Goal: Communication & Community: Answer question/provide support

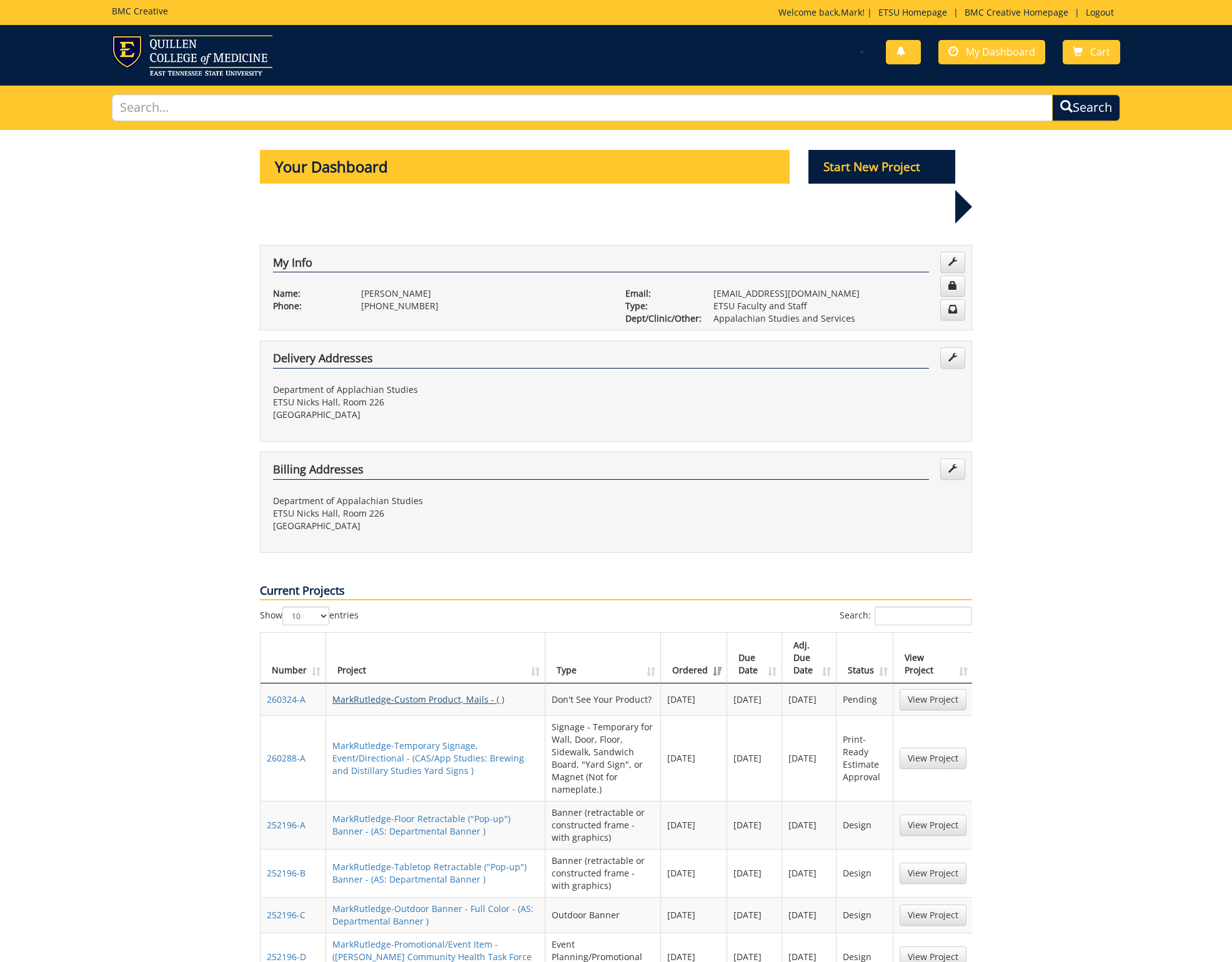
scroll to position [332, 0]
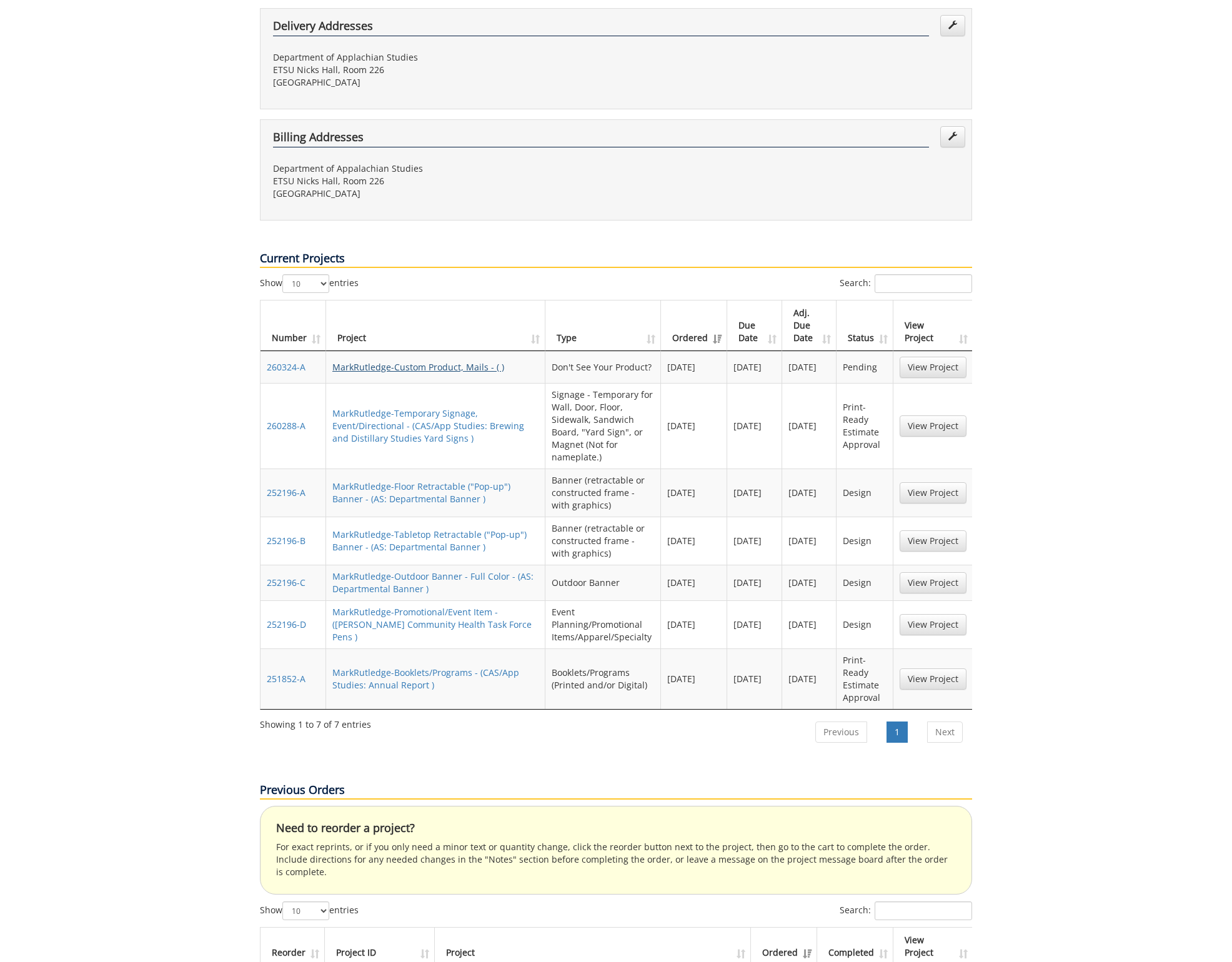
click at [464, 361] on link "MarkRutledge-Custom Product, Mails - ( )" at bounding box center [418, 368] width 172 height 12
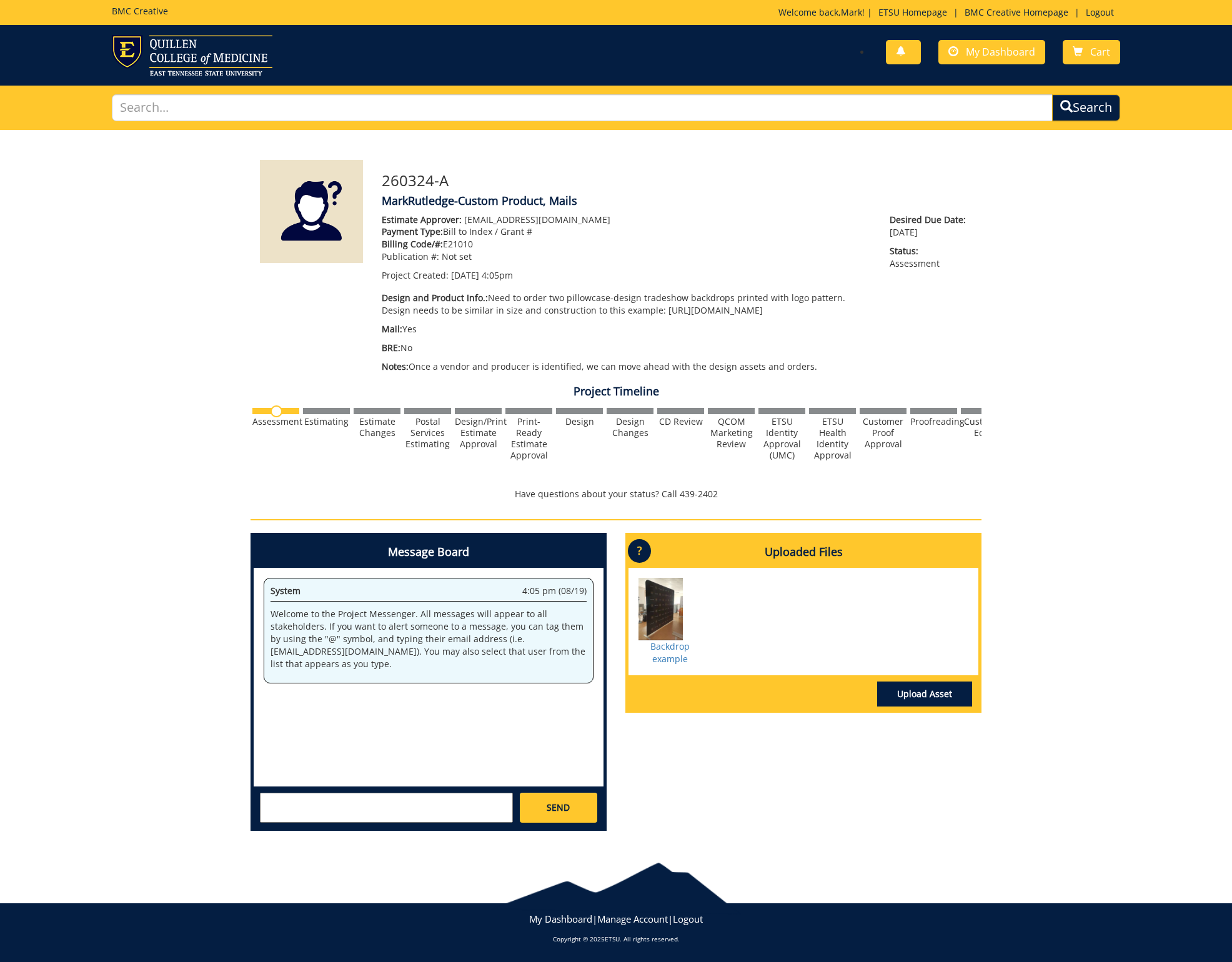
drag, startPoint x: 273, startPoint y: 811, endPoint x: 280, endPoint y: 810, distance: 7.1
click at [276, 811] on textarea at bounding box center [386, 808] width 253 height 30
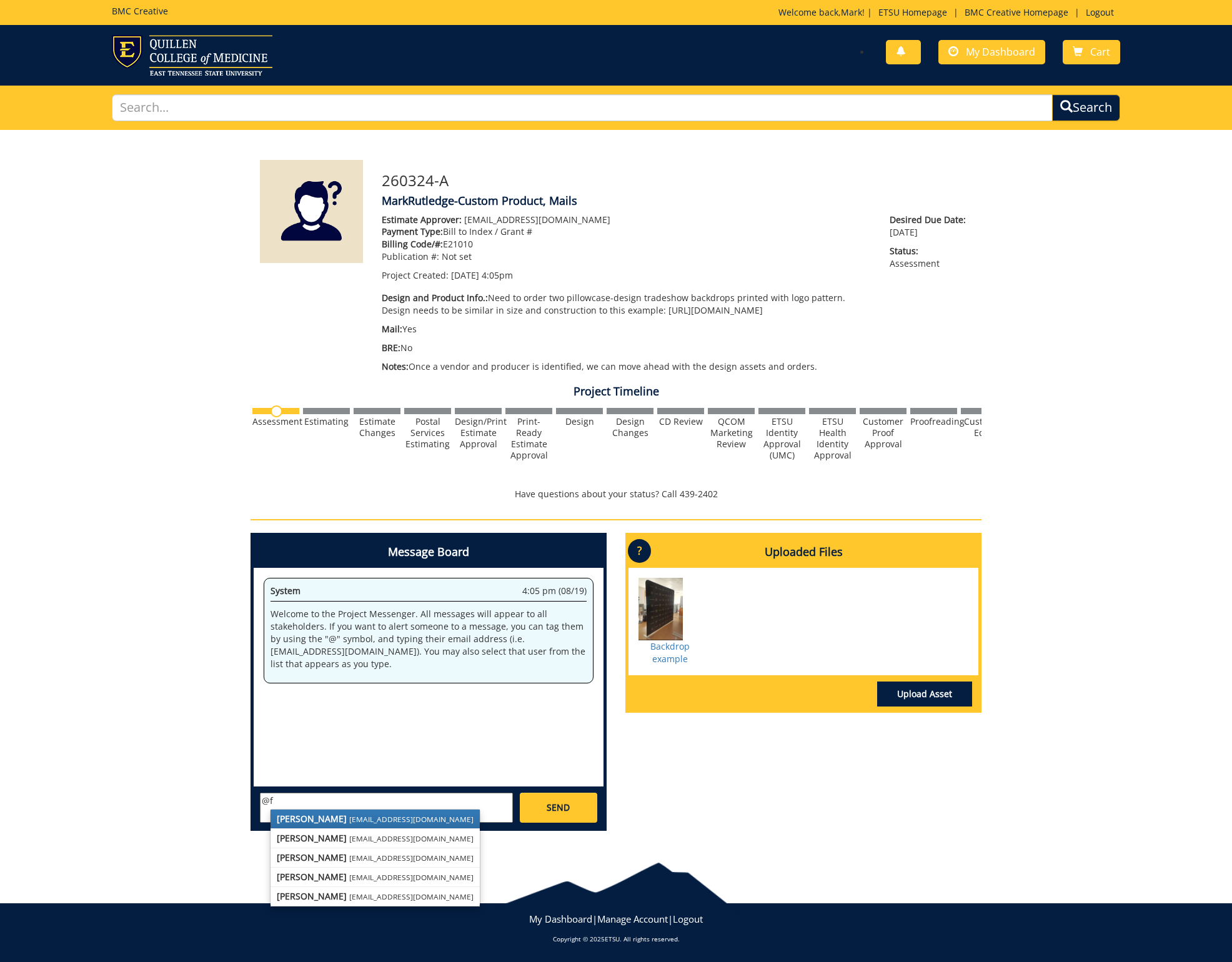
scroll to position [8, 0]
click at [317, 903] on link "[PERSON_NAME] [EMAIL_ADDRESS][DOMAIN_NAME]" at bounding box center [411, 896] width 282 height 19
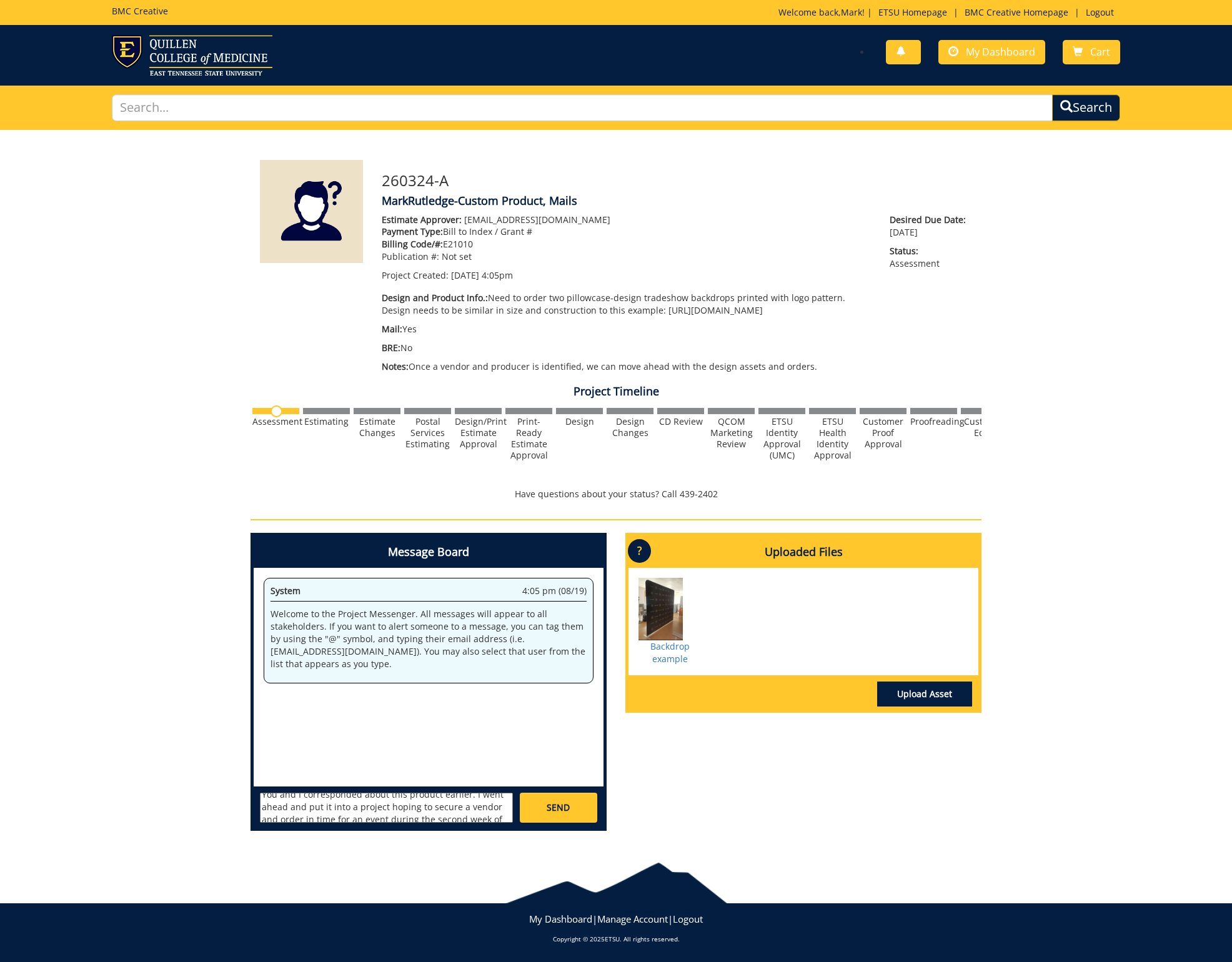
scroll to position [0, 0]
drag, startPoint x: 426, startPoint y: 812, endPoint x: 312, endPoint y: 749, distance: 130.2
click at [312, 749] on div "Message Board System 4:05 pm (08/19) Welcome to the Project Messenger. All mess…" at bounding box center [428, 682] width 350 height 293
type textarea "@[EMAIL_ADDRESS][DOMAIN_NAME] Hi, [PERSON_NAME]. You and I corresponded about t…"
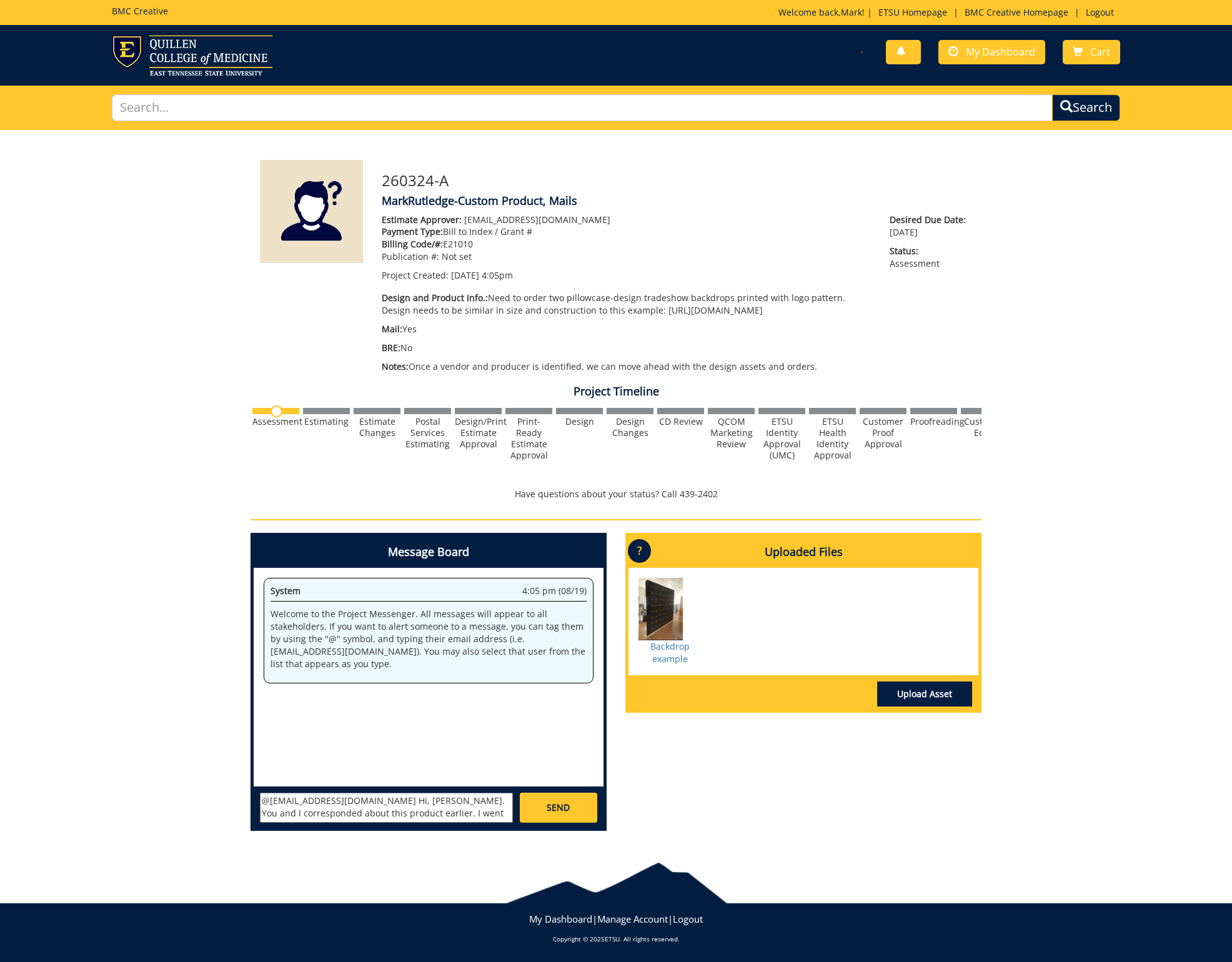
click at [451, 731] on div "System 4:05 pm (08/19) Welcome to the Project Messenger. All messages will appe…" at bounding box center [428, 677] width 350 height 219
click at [423, 818] on textarea "@[EMAIL_ADDRESS][DOMAIN_NAME] Hi, [PERSON_NAME]. You and I corresponded about t…" at bounding box center [386, 808] width 253 height 30
click at [422, 818] on textarea "@[EMAIL_ADDRESS][DOMAIN_NAME] Hi, [PERSON_NAME]. You and I corresponded about t…" at bounding box center [386, 808] width 253 height 30
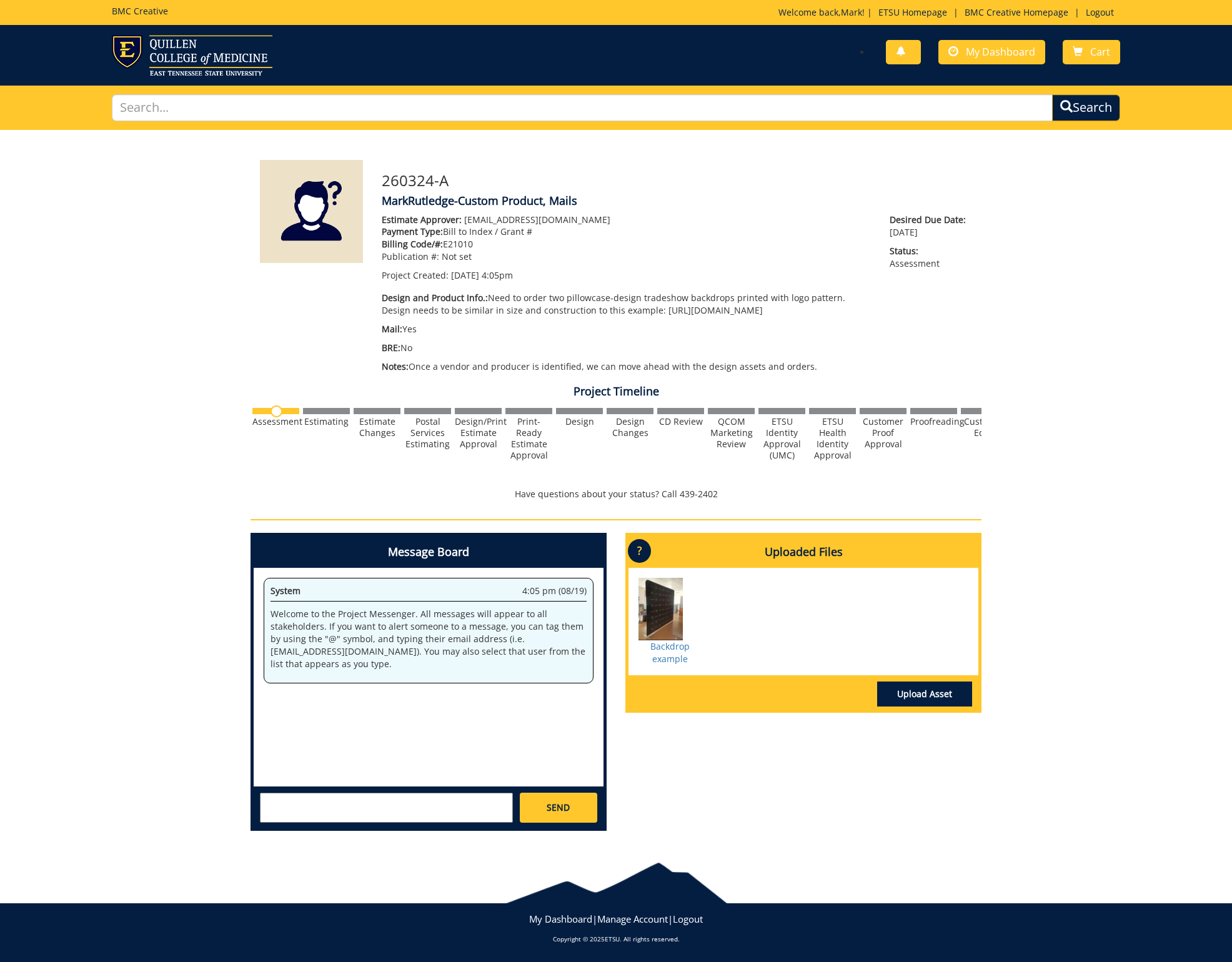
scroll to position [0, 0]
